Goal: Communication & Community: Answer question/provide support

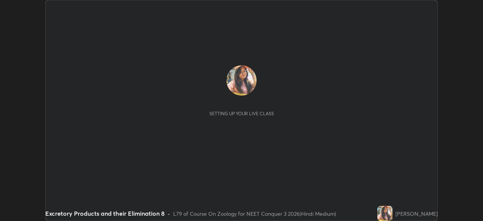
scroll to position [221, 483]
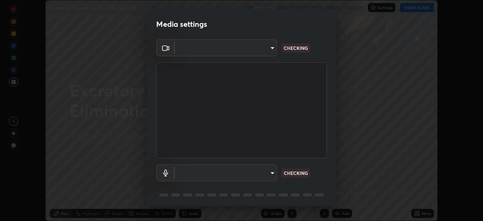
type input "fc38be1871f717ddc8e1b512eadbf63495b763d4820be899b5c927fedf8d93a0"
type input "communications"
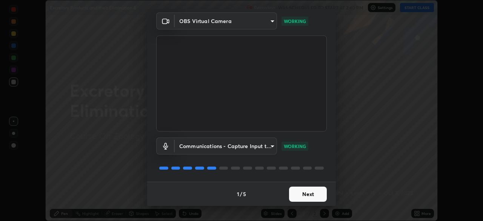
click at [309, 199] on button "Next" at bounding box center [308, 193] width 38 height 15
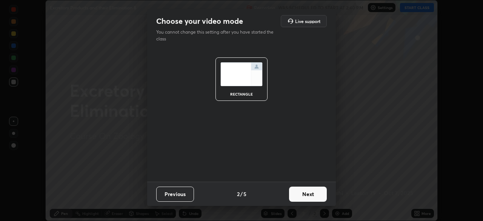
click at [309, 197] on button "Next" at bounding box center [308, 193] width 38 height 15
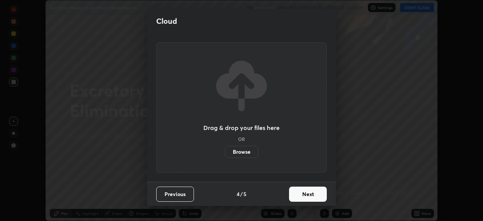
click at [309, 197] on button "Next" at bounding box center [308, 193] width 38 height 15
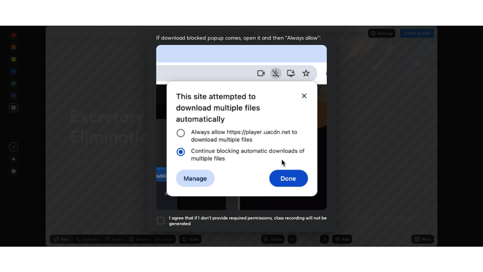
scroll to position [181, 0]
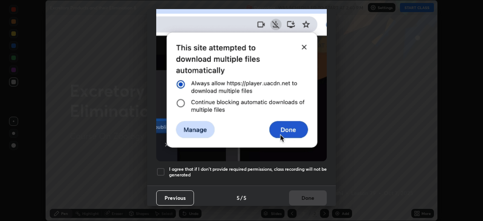
click at [162, 168] on div at bounding box center [160, 171] width 9 height 9
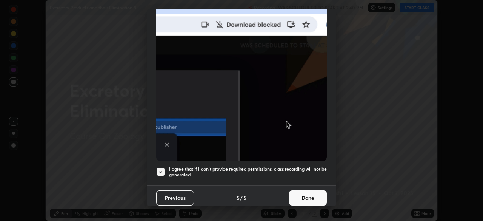
click at [308, 192] on button "Done" at bounding box center [308, 197] width 38 height 15
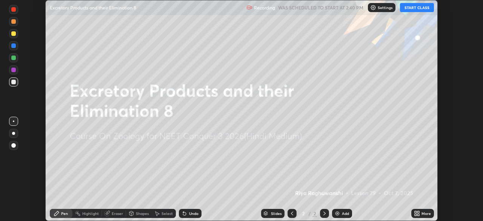
click at [420, 8] on button "START CLASS" at bounding box center [417, 7] width 34 height 9
click at [415, 214] on icon at bounding box center [416, 215] width 2 height 2
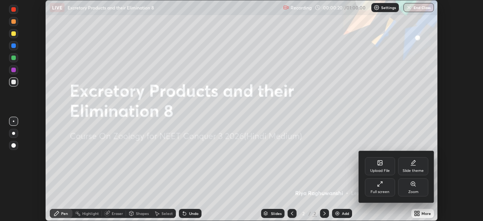
click at [381, 172] on div "Upload File" at bounding box center [380, 171] width 20 height 4
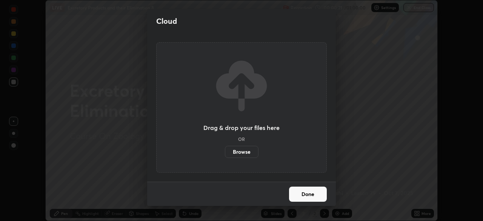
click at [249, 154] on label "Browse" at bounding box center [242, 152] width 34 height 12
click at [225, 154] on input "Browse" at bounding box center [225, 152] width 0 height 12
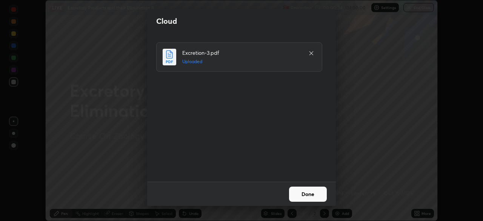
click at [297, 194] on button "Done" at bounding box center [308, 193] width 38 height 15
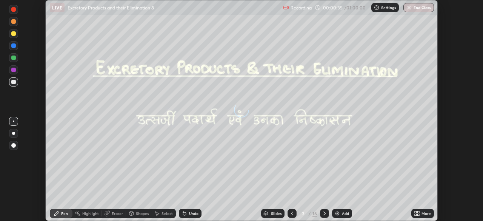
click at [292, 214] on icon at bounding box center [292, 213] width 6 height 6
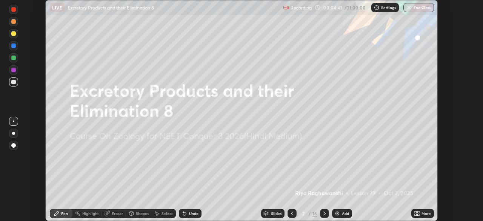
click at [415, 213] on icon at bounding box center [417, 213] width 6 height 6
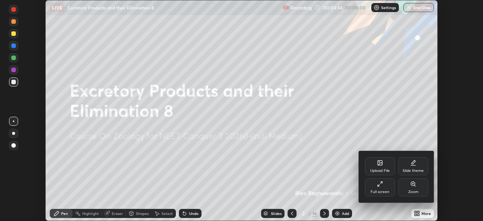
click at [381, 191] on div "Full screen" at bounding box center [380, 192] width 19 height 4
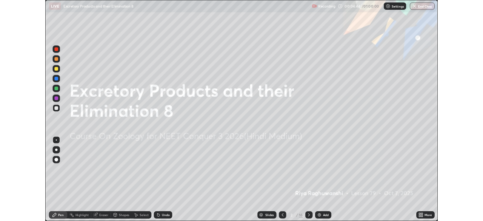
scroll to position [272, 483]
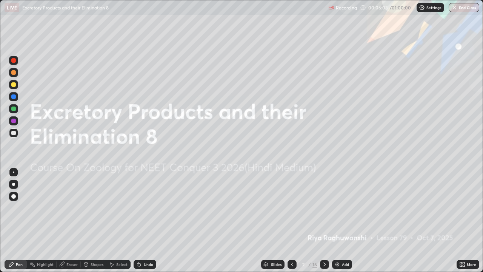
click at [324, 220] on icon at bounding box center [325, 264] width 6 height 6
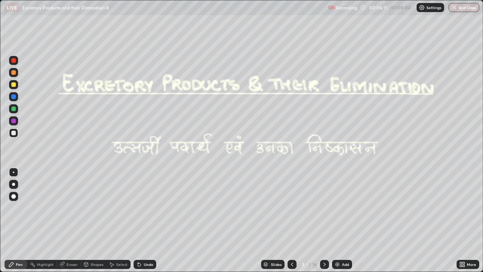
click at [292, 220] on icon at bounding box center [292, 264] width 6 height 6
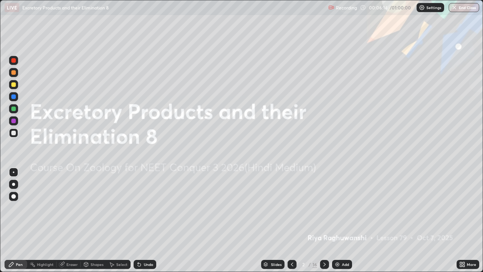
click at [327, 220] on div at bounding box center [324, 264] width 9 height 9
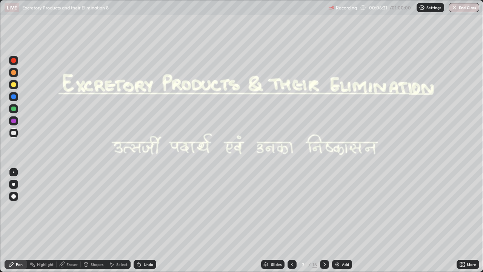
click at [324, 220] on icon at bounding box center [325, 264] width 6 height 6
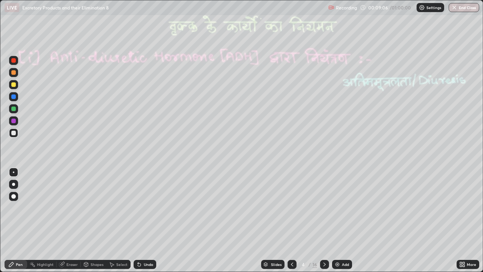
click at [324, 220] on icon at bounding box center [325, 264] width 6 height 6
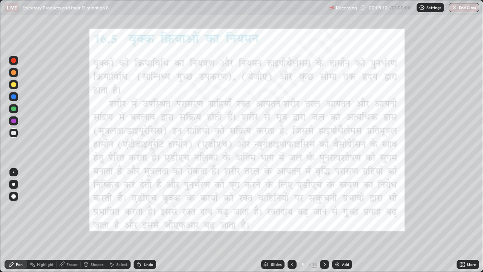
click at [291, 220] on icon at bounding box center [292, 264] width 6 height 6
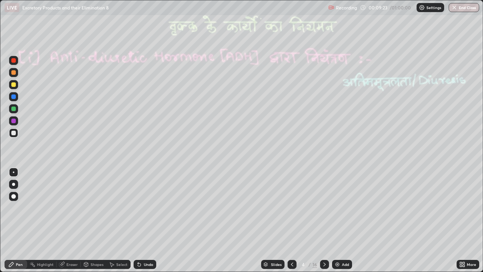
click at [14, 110] on div at bounding box center [13, 108] width 5 height 5
click at [144, 220] on div "Undo" at bounding box center [148, 264] width 9 height 4
click at [145, 220] on div "Undo" at bounding box center [148, 264] width 9 height 4
click at [13, 87] on div at bounding box center [13, 84] width 9 height 9
click at [14, 110] on div at bounding box center [13, 108] width 5 height 5
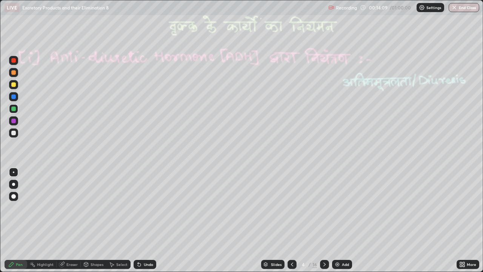
click at [138, 220] on icon at bounding box center [139, 264] width 3 height 3
click at [140, 220] on icon at bounding box center [139, 264] width 6 height 6
click at [141, 220] on icon at bounding box center [139, 264] width 6 height 6
click at [140, 220] on icon at bounding box center [139, 264] width 6 height 6
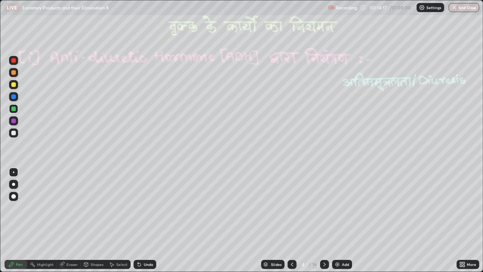
click at [139, 220] on icon at bounding box center [139, 264] width 3 height 3
click at [138, 220] on icon at bounding box center [139, 264] width 3 height 3
click at [139, 220] on icon at bounding box center [139, 264] width 3 height 3
click at [140, 220] on icon at bounding box center [139, 264] width 6 height 6
click at [139, 220] on icon at bounding box center [139, 264] width 3 height 3
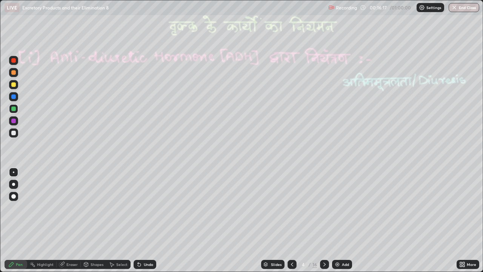
click at [14, 121] on div at bounding box center [13, 120] width 5 height 5
click at [14, 110] on div at bounding box center [13, 108] width 5 height 5
click at [138, 220] on icon at bounding box center [138, 262] width 1 height 1
click at [138, 220] on icon at bounding box center [139, 264] width 3 height 3
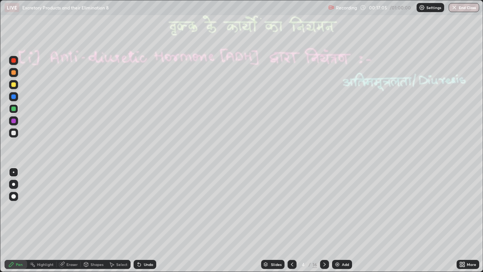
click at [14, 121] on div at bounding box center [13, 120] width 5 height 5
click at [14, 133] on div at bounding box center [13, 133] width 5 height 5
click at [324, 220] on icon at bounding box center [325, 264] width 6 height 6
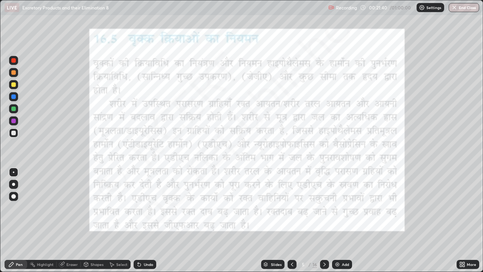
click at [292, 220] on icon at bounding box center [292, 264] width 2 height 4
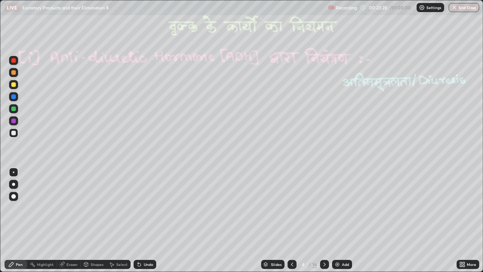
click at [114, 220] on div "Select" at bounding box center [118, 264] width 24 height 9
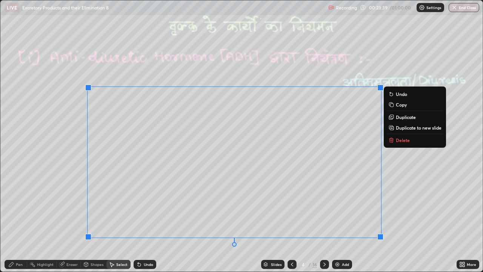
click at [60, 220] on div "0 ° Undo Copy Duplicate Duplicate to new slide Delete" at bounding box center [241, 135] width 482 height 271
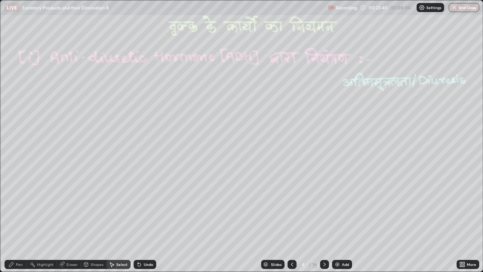
click at [18, 220] on div "Pen" at bounding box center [16, 264] width 23 height 9
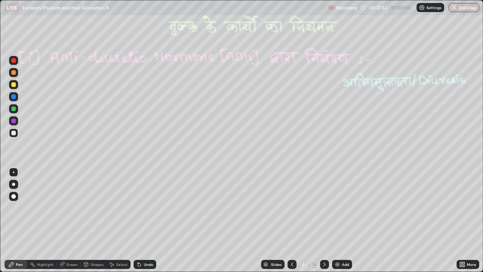
click at [324, 220] on icon at bounding box center [325, 264] width 6 height 6
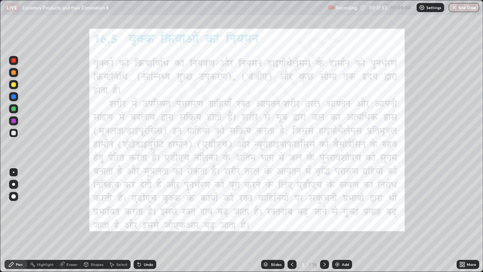
click at [323, 220] on icon at bounding box center [325, 264] width 6 height 6
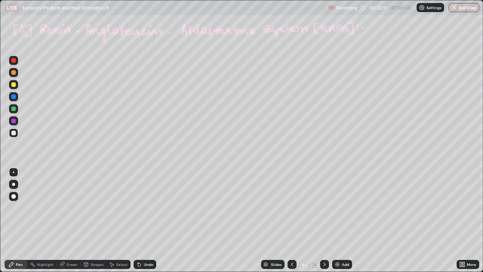
click at [19, 220] on div "Pen" at bounding box center [19, 264] width 7 height 4
click at [12, 111] on div at bounding box center [13, 108] width 5 height 5
click at [30, 220] on circle at bounding box center [30, 263] width 1 height 1
click at [17, 220] on div "Pen" at bounding box center [16, 264] width 23 height 9
click at [11, 109] on div at bounding box center [13, 108] width 5 height 5
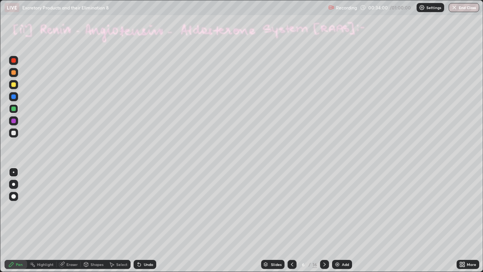
click at [15, 110] on div at bounding box center [13, 108] width 5 height 5
click at [138, 220] on icon at bounding box center [139, 264] width 3 height 3
click at [12, 121] on div at bounding box center [13, 120] width 5 height 5
click at [13, 134] on div at bounding box center [13, 133] width 5 height 5
click at [12, 108] on div at bounding box center [13, 108] width 5 height 5
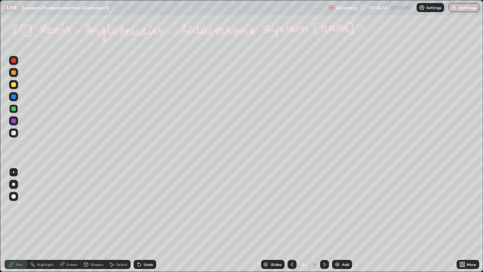
click at [12, 123] on div at bounding box center [13, 120] width 5 height 5
click at [13, 134] on div at bounding box center [13, 133] width 5 height 5
click at [14, 109] on div at bounding box center [13, 108] width 5 height 5
click at [64, 220] on icon at bounding box center [62, 264] width 6 height 6
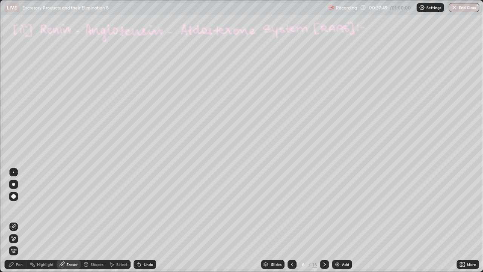
click at [9, 220] on icon at bounding box center [11, 264] width 5 height 5
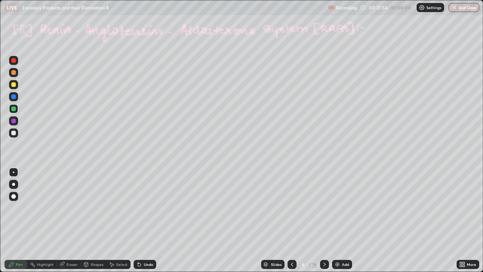
click at [138, 220] on icon at bounding box center [139, 264] width 3 height 3
click at [15, 131] on div at bounding box center [13, 133] width 5 height 5
click at [11, 109] on div at bounding box center [13, 108] width 9 height 9
click at [13, 95] on div at bounding box center [13, 96] width 5 height 5
click at [138, 220] on icon at bounding box center [139, 264] width 3 height 3
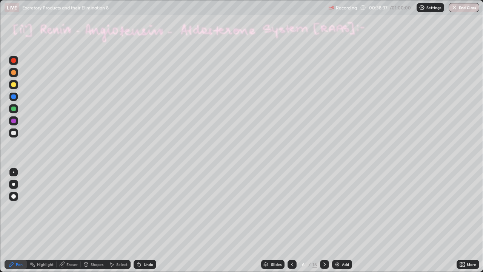
click at [13, 131] on div at bounding box center [13, 133] width 5 height 5
click at [14, 121] on div at bounding box center [13, 120] width 5 height 5
click at [14, 136] on div at bounding box center [13, 132] width 9 height 9
click at [13, 122] on div at bounding box center [13, 120] width 5 height 5
click at [140, 220] on icon at bounding box center [139, 264] width 3 height 3
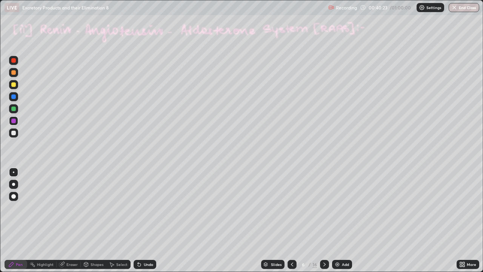
click at [10, 97] on div at bounding box center [13, 96] width 9 height 9
click at [13, 86] on div at bounding box center [13, 84] width 5 height 5
click at [324, 220] on div at bounding box center [324, 264] width 9 height 9
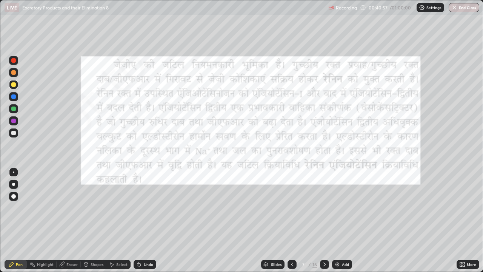
click at [291, 220] on icon at bounding box center [292, 264] width 6 height 6
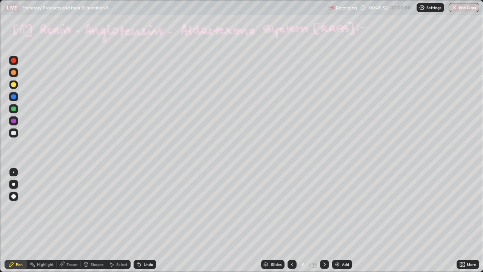
click at [119, 220] on div "Select" at bounding box center [118, 264] width 24 height 9
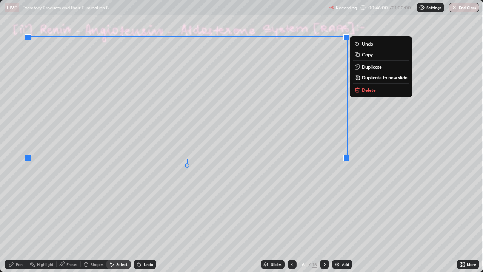
click at [200, 208] on div "0 ° Undo Copy Duplicate Duplicate to new slide Delete" at bounding box center [241, 135] width 482 height 271
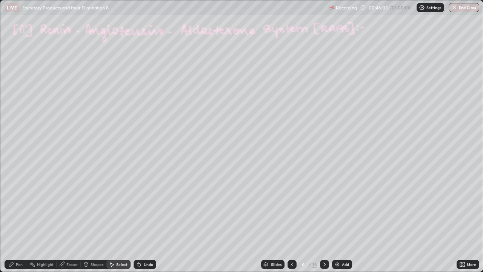
click at [15, 220] on div "Pen" at bounding box center [16, 264] width 23 height 9
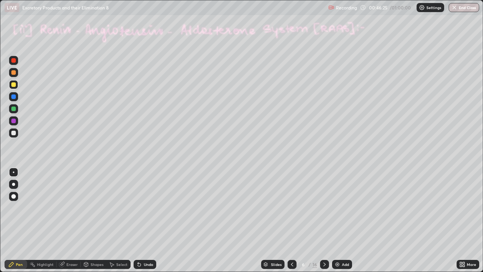
click at [46, 220] on div "Highlight" at bounding box center [45, 264] width 17 height 4
click at [91, 220] on div "Shapes" at bounding box center [97, 264] width 13 height 4
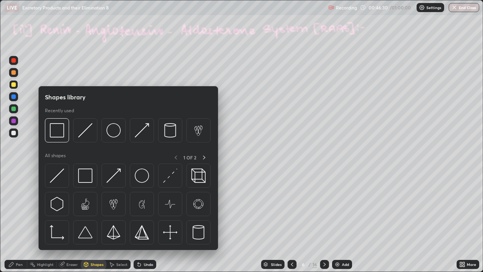
click at [71, 220] on div "Eraser" at bounding box center [71, 264] width 11 height 4
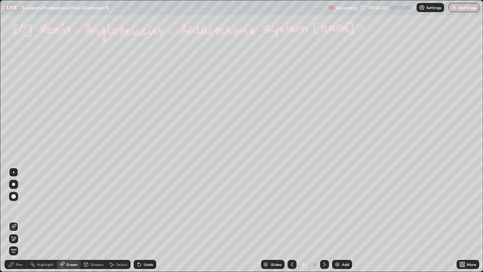
click at [15, 220] on div "Pen" at bounding box center [16, 264] width 23 height 9
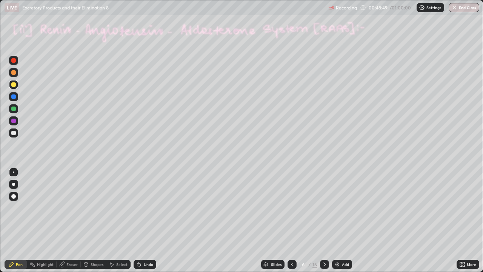
click at [138, 220] on icon at bounding box center [139, 264] width 3 height 3
click at [143, 220] on div "Undo" at bounding box center [145, 264] width 23 height 9
click at [142, 220] on div "Undo" at bounding box center [145, 264] width 23 height 9
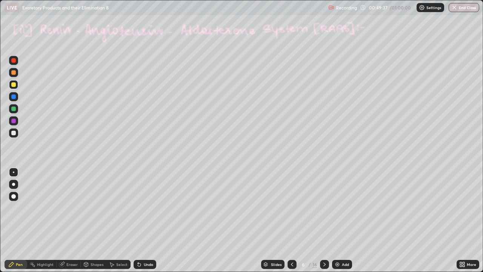
click at [142, 220] on div "Undo" at bounding box center [145, 264] width 23 height 9
click at [144, 220] on div "Undo" at bounding box center [148, 264] width 9 height 4
click at [146, 220] on div "Undo" at bounding box center [148, 264] width 9 height 4
click at [324, 220] on icon at bounding box center [325, 264] width 6 height 6
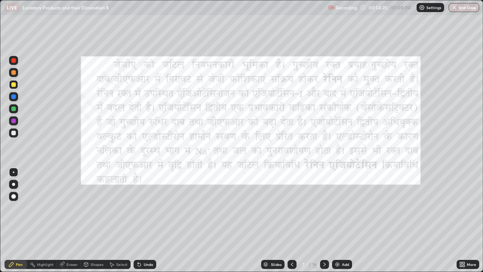
click at [323, 220] on icon at bounding box center [324, 264] width 2 height 4
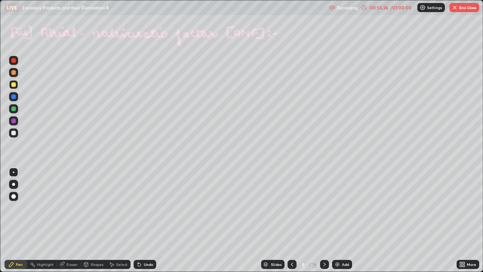
click at [12, 122] on div at bounding box center [13, 120] width 5 height 5
click at [14, 133] on div at bounding box center [13, 133] width 5 height 5
click at [140, 220] on icon at bounding box center [139, 264] width 6 height 6
click at [142, 220] on div "Undo" at bounding box center [145, 264] width 23 height 9
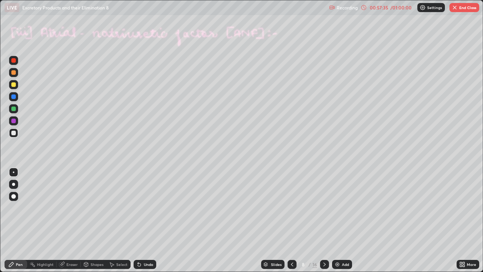
click at [323, 220] on icon at bounding box center [325, 264] width 6 height 6
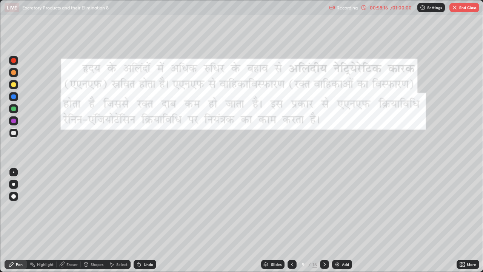
click at [456, 7] on img "button" at bounding box center [455, 8] width 6 height 6
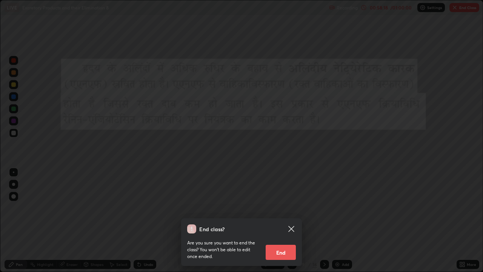
click at [289, 220] on button "End" at bounding box center [281, 252] width 30 height 15
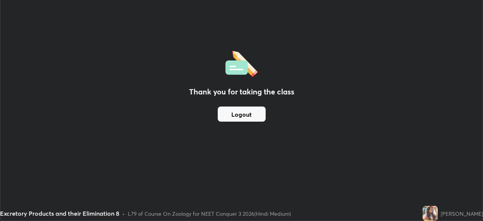
scroll to position [37515, 37252]
